Goal: Navigation & Orientation: Find specific page/section

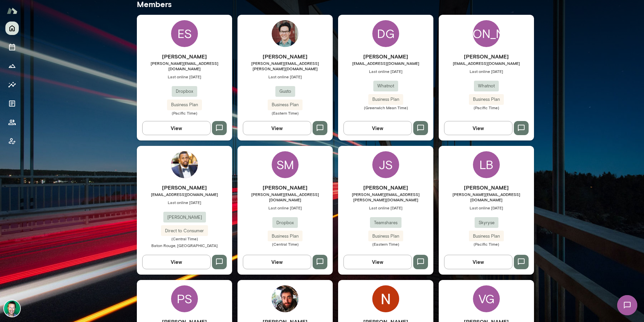
scroll to position [180, 0]
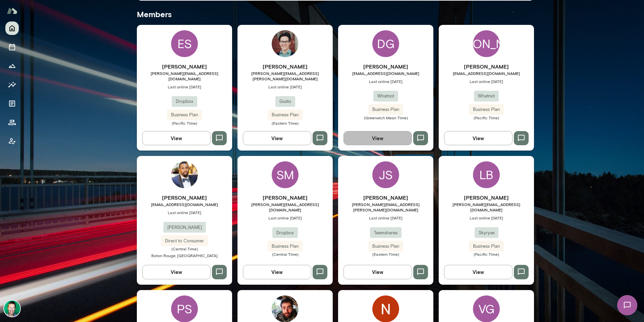
click at [368, 135] on button "View" at bounding box center [378, 138] width 68 height 14
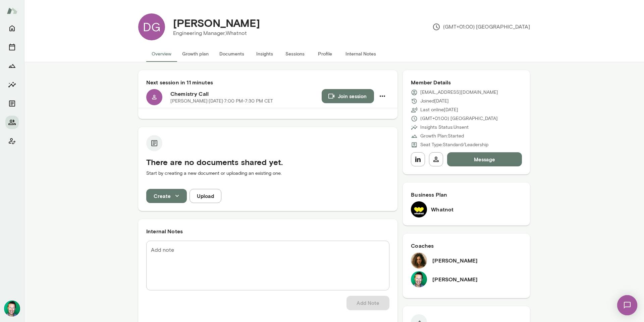
click at [18, 309] on img at bounding box center [12, 308] width 16 height 16
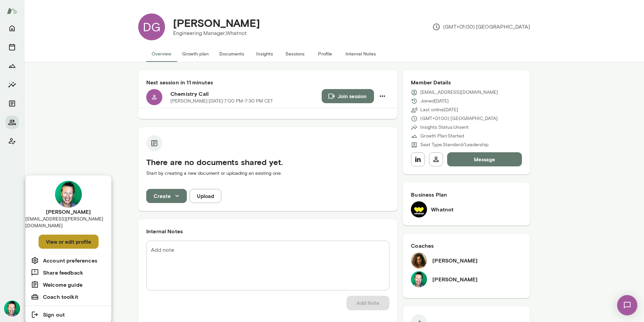
click at [49, 235] on button "View or edit profile" at bounding box center [69, 241] width 60 height 14
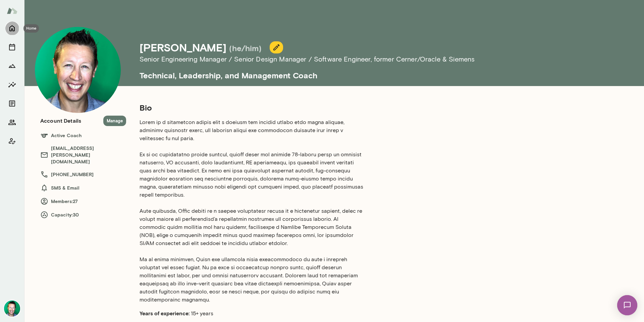
click at [12, 29] on icon "Home" at bounding box center [11, 29] width 5 height 6
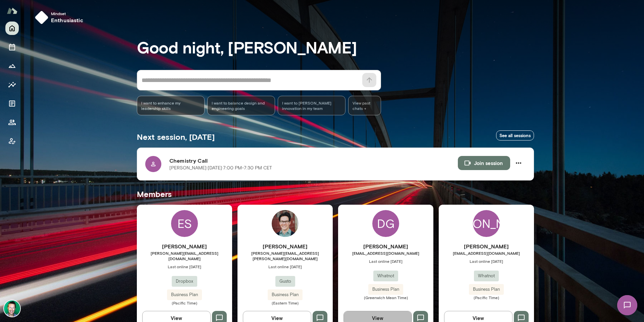
click at [388, 310] on button "View" at bounding box center [378, 317] width 68 height 14
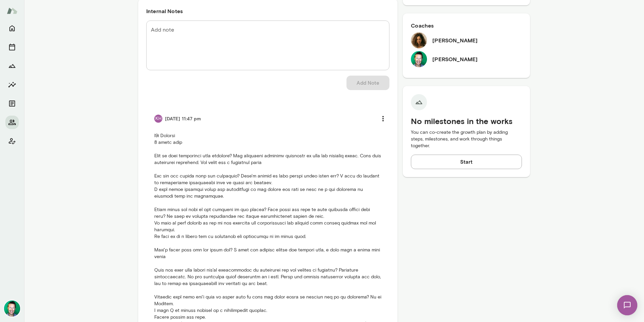
scroll to position [220, 0]
drag, startPoint x: 14, startPoint y: 307, endPoint x: 95, endPoint y: 139, distance: 186.6
click at [95, 139] on div "DG [PERSON_NAME] Engineering Manager, Whatnot (GMT+01:00) [GEOGRAPHIC_DATA] Ove…" at bounding box center [322, 161] width 644 height 322
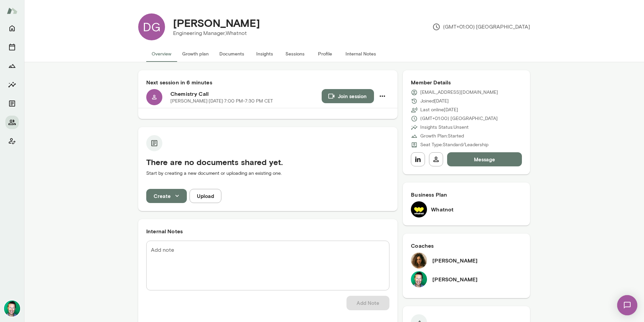
click at [12, 310] on img at bounding box center [12, 308] width 16 height 16
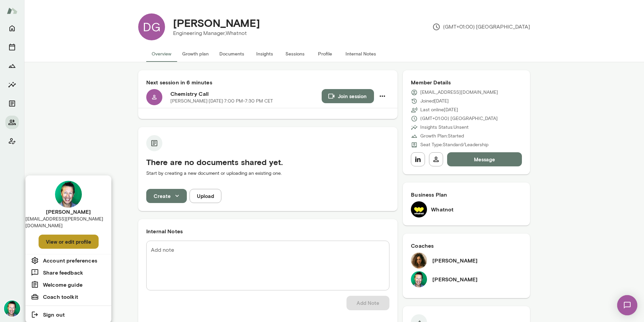
click at [60, 234] on button "View or edit profile" at bounding box center [69, 241] width 60 height 14
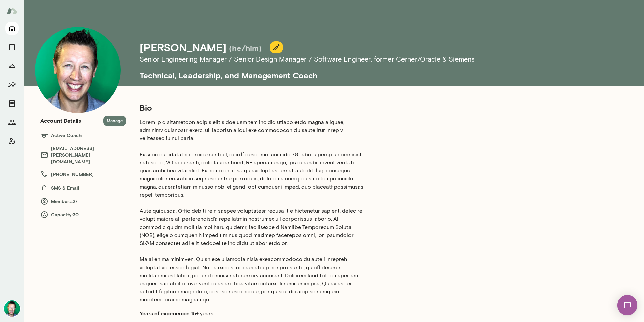
click at [11, 29] on icon "Home" at bounding box center [11, 29] width 5 height 6
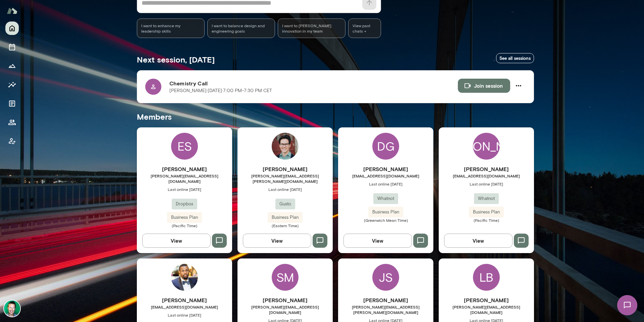
scroll to position [101, 0]
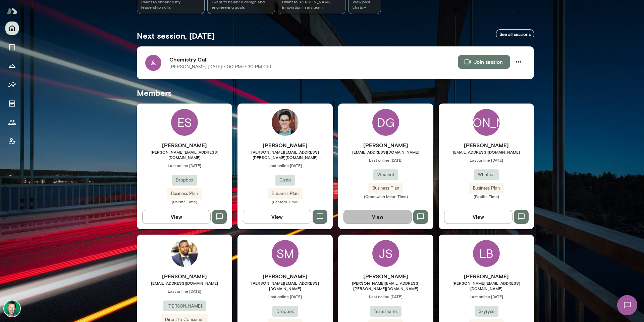
click at [375, 210] on button "View" at bounding box center [378, 216] width 68 height 14
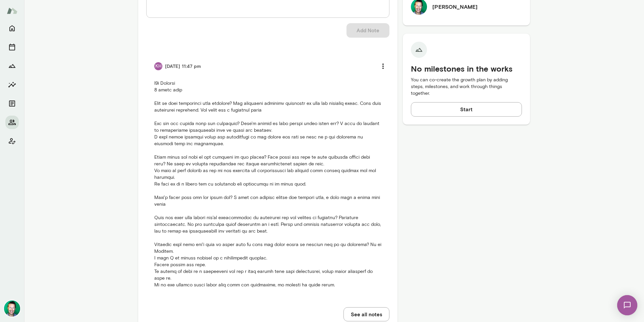
scroll to position [283, 0]
